Goal: Transaction & Acquisition: Purchase product/service

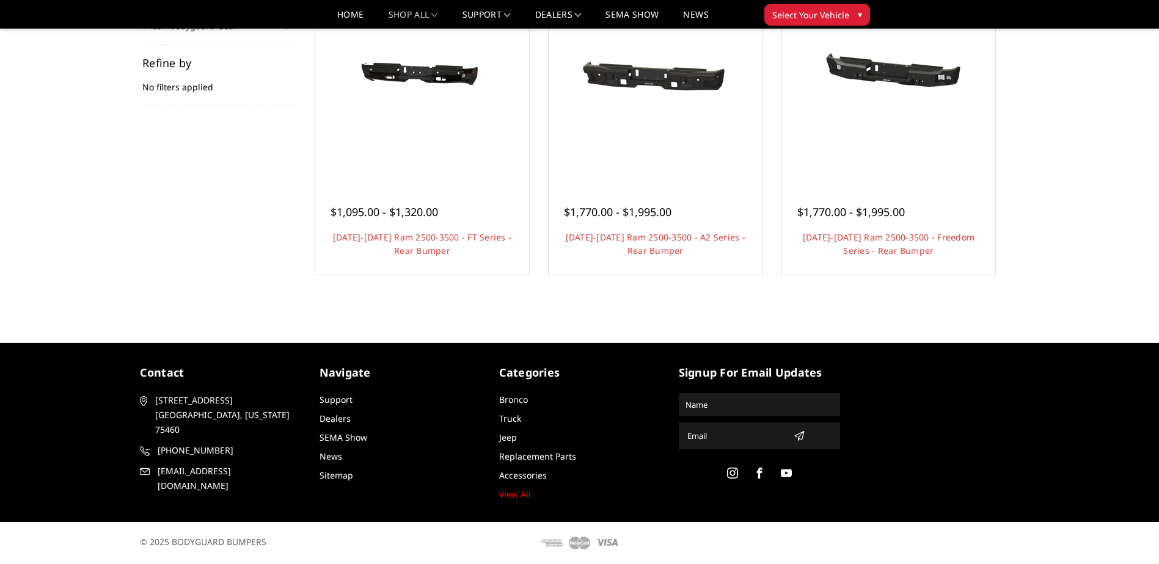
scroll to position [121, 0]
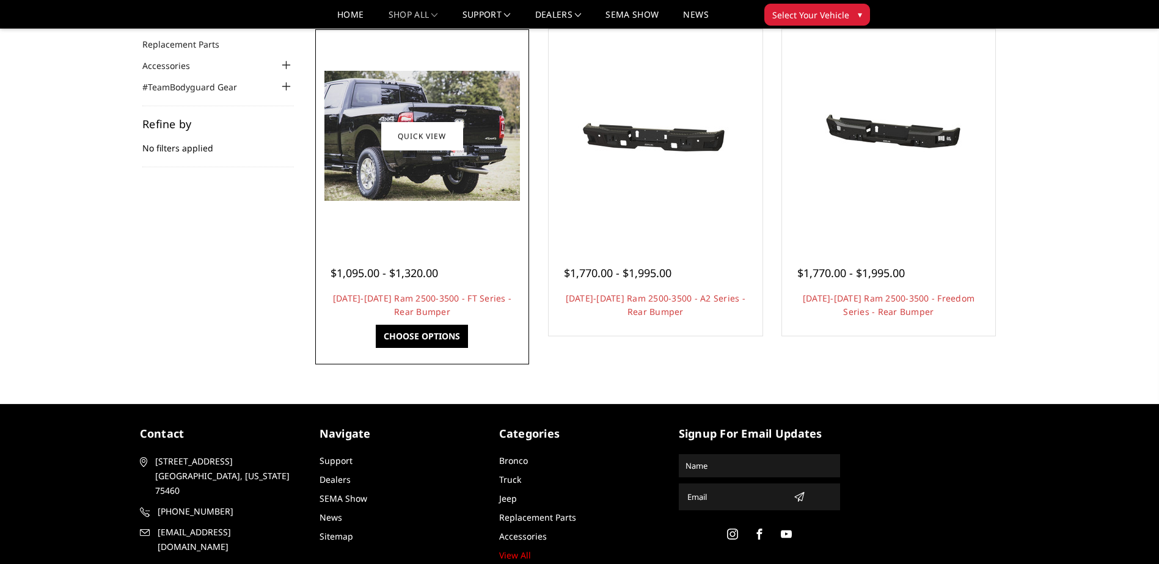
click at [421, 220] on div at bounding box center [422, 136] width 208 height 208
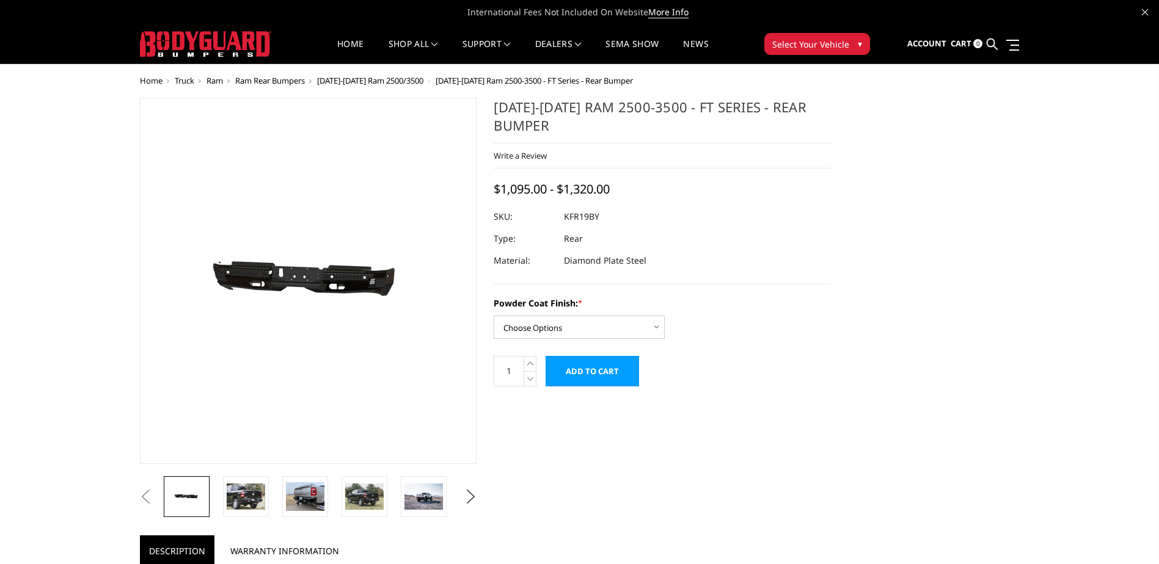
click at [369, 290] on img at bounding box center [229, 281] width 782 height 372
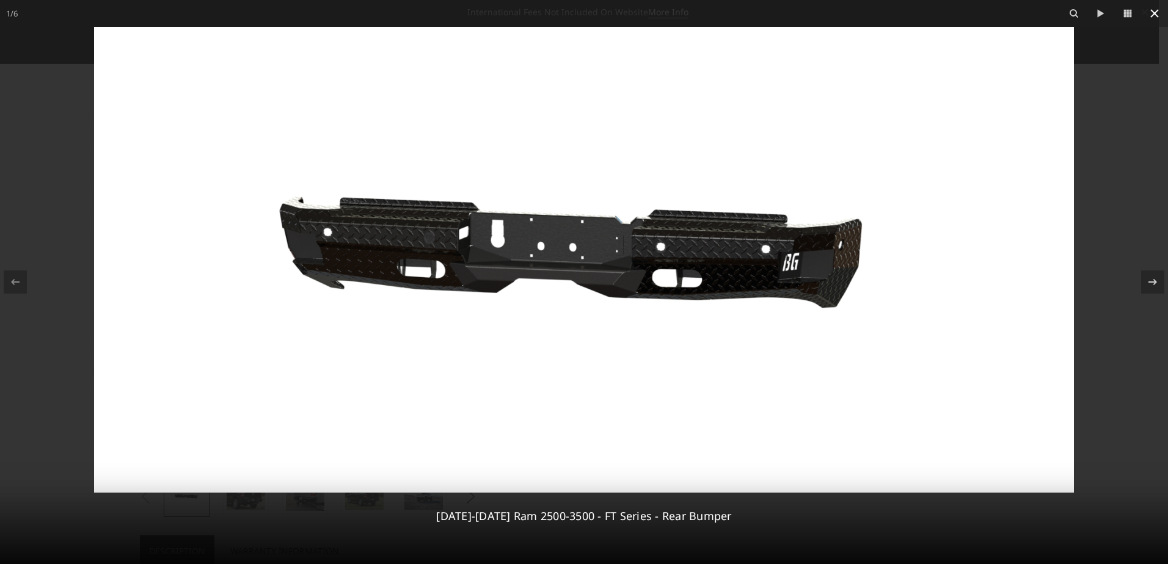
click at [1152, 11] on icon at bounding box center [1154, 13] width 9 height 9
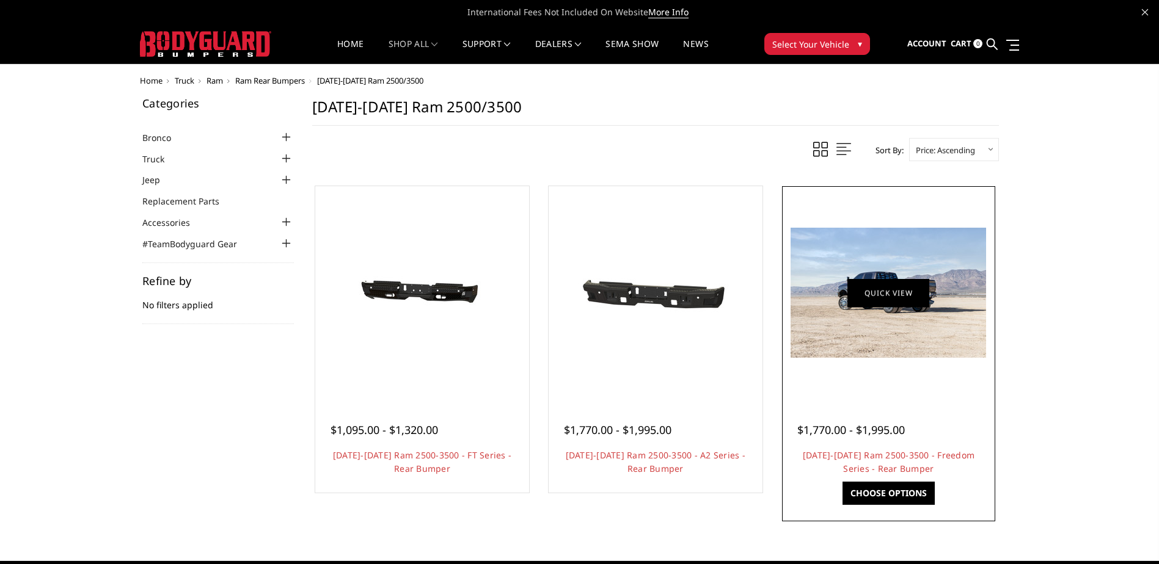
click at [879, 294] on link "Quick view" at bounding box center [888, 293] width 82 height 29
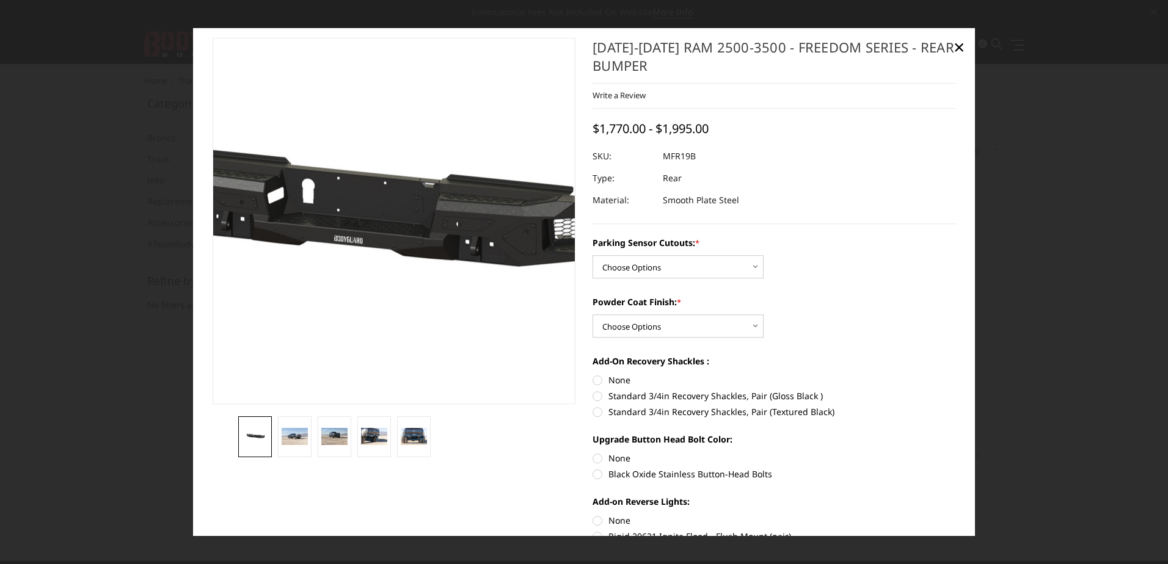
scroll to position [6, 0]
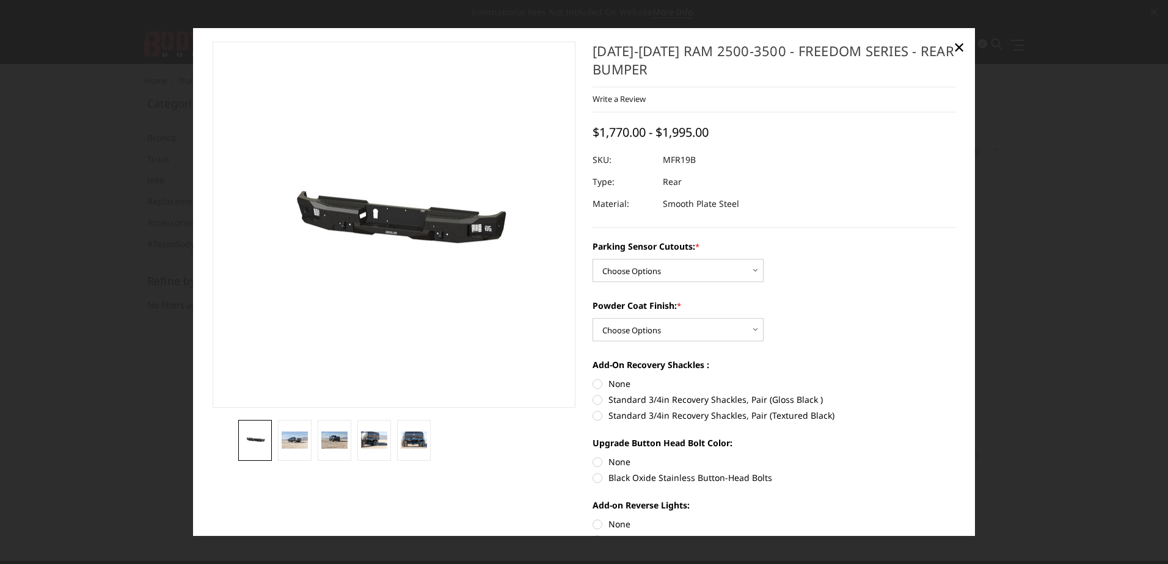
click at [257, 442] on img at bounding box center [255, 440] width 26 height 12
click at [287, 444] on img at bounding box center [295, 441] width 26 height 18
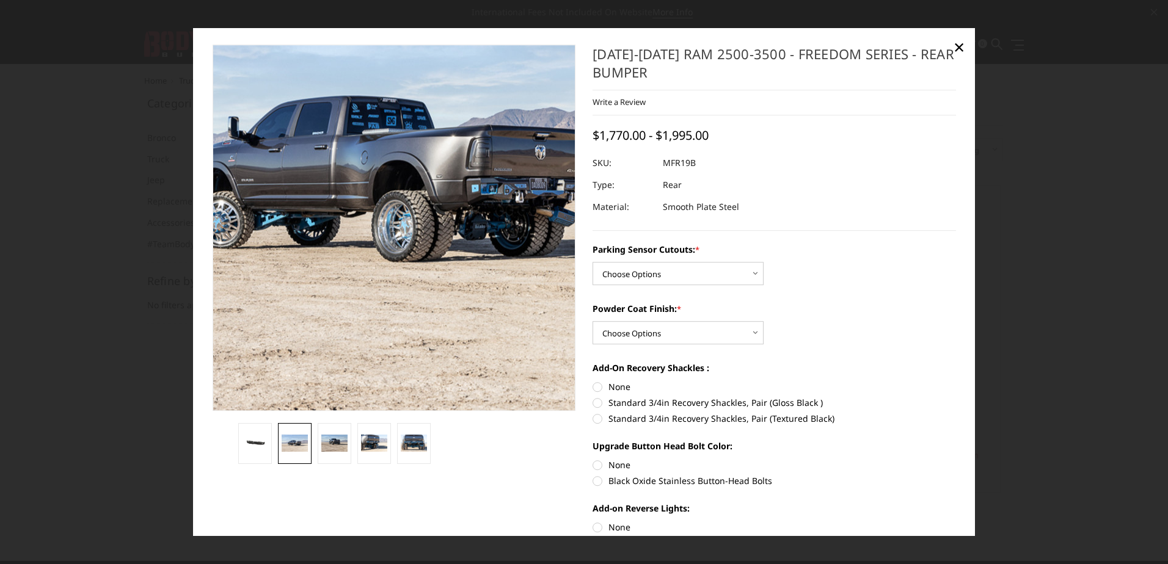
scroll to position [0, 0]
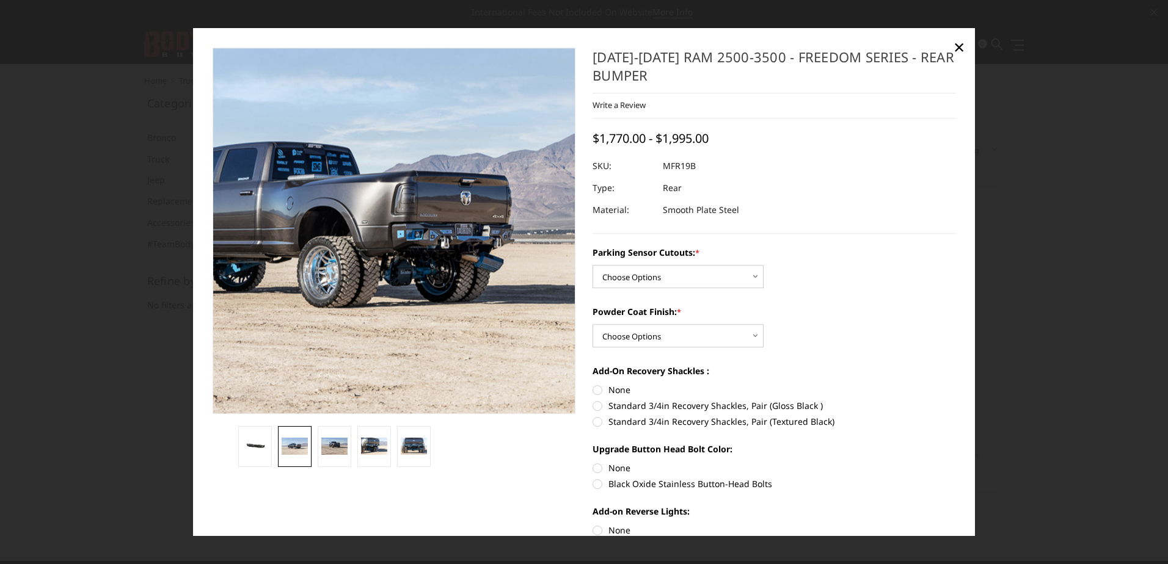
click at [453, 237] on img at bounding box center [320, 226] width 782 height 522
click at [453, 238] on img at bounding box center [320, 226] width 782 height 522
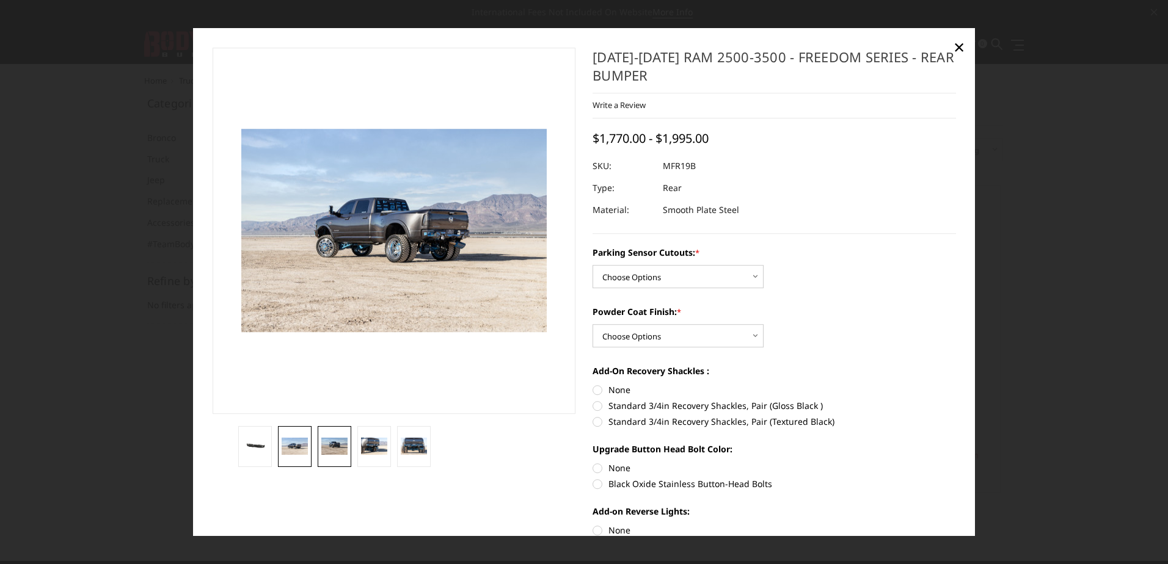
click at [324, 443] on img at bounding box center [334, 447] width 26 height 18
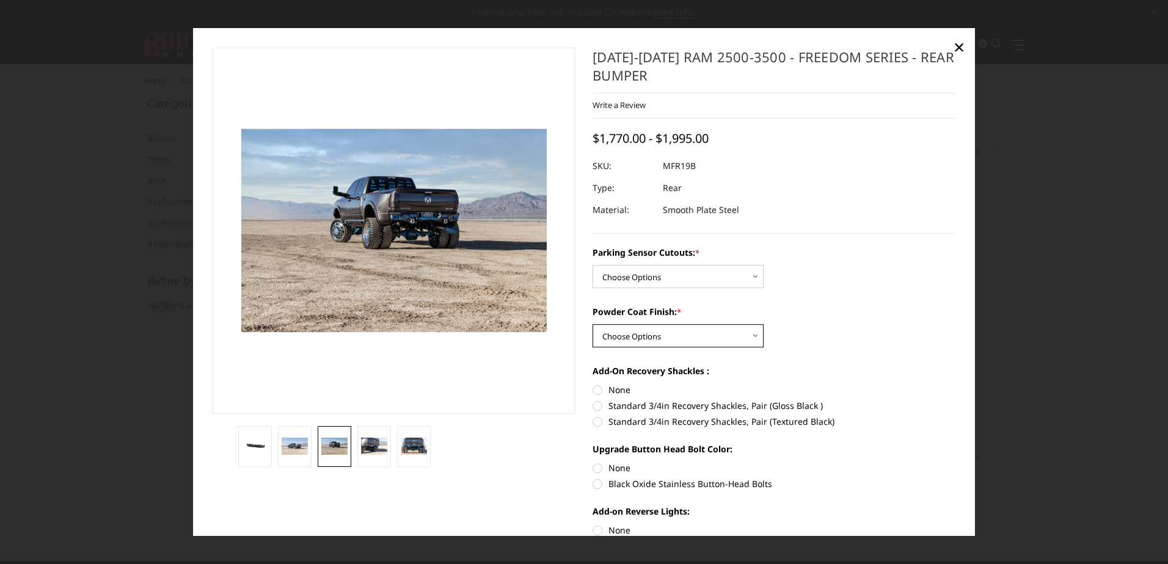
click at [754, 335] on select "Choose Options Bare Metal Texture Black Powder Coat" at bounding box center [677, 336] width 171 height 23
click at [753, 275] on select "Choose Options No - Without Parking Sensor Cutouts Yes - With Parking Sensor Cu…" at bounding box center [677, 277] width 171 height 23
